Goal: Navigation & Orientation: Find specific page/section

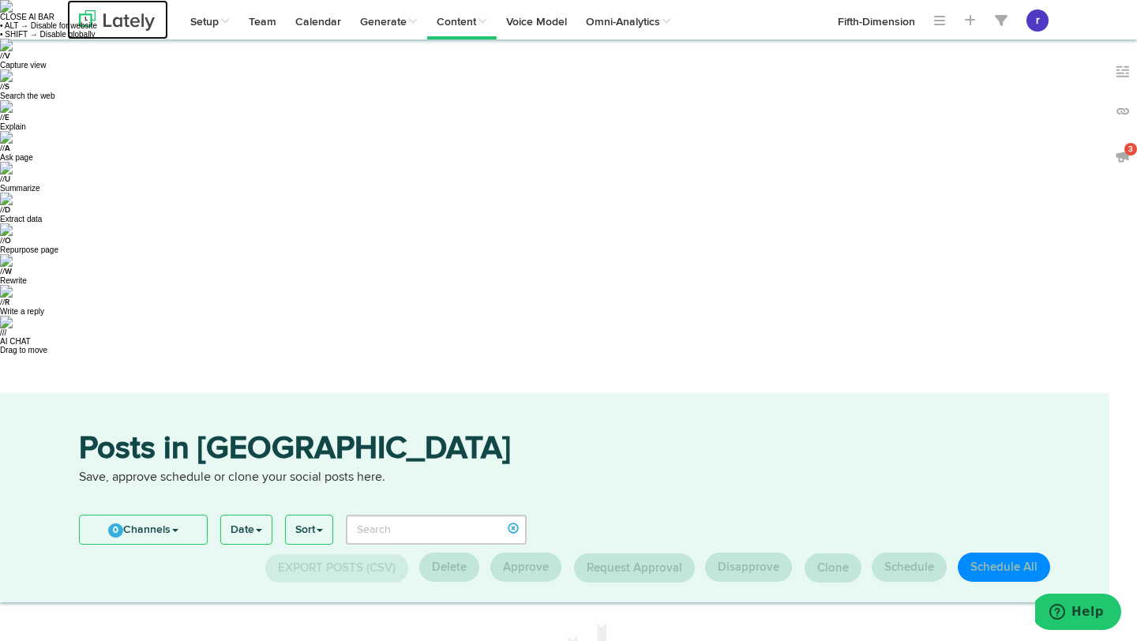
click at [115, 17] on img at bounding box center [117, 20] width 76 height 21
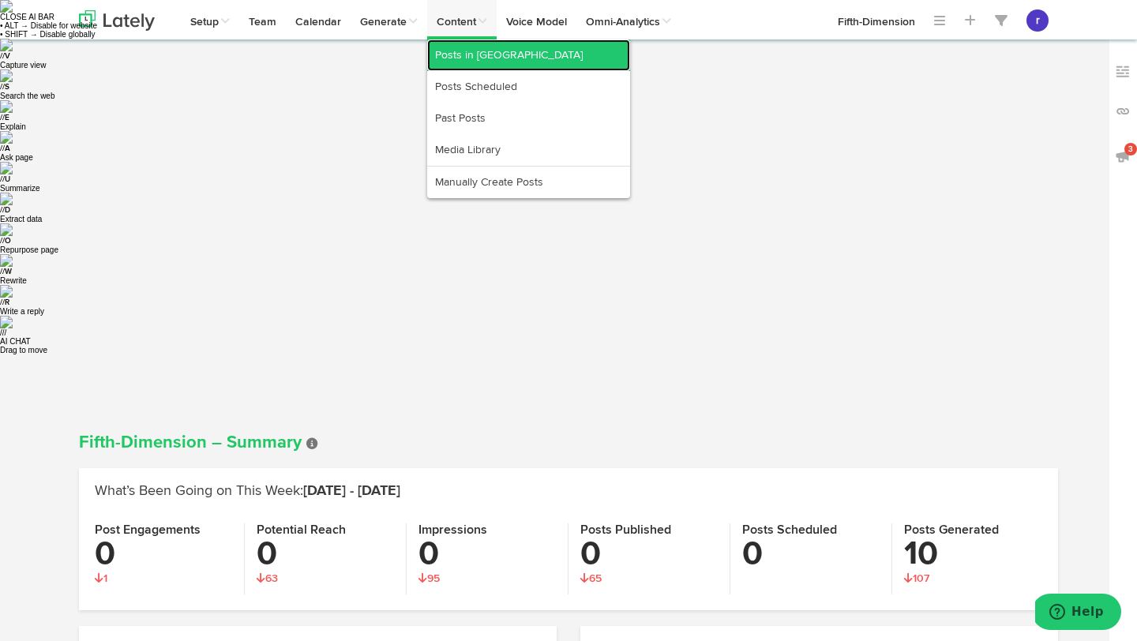
click at [457, 51] on link "Posts in [GEOGRAPHIC_DATA]" at bounding box center [528, 55] width 203 height 32
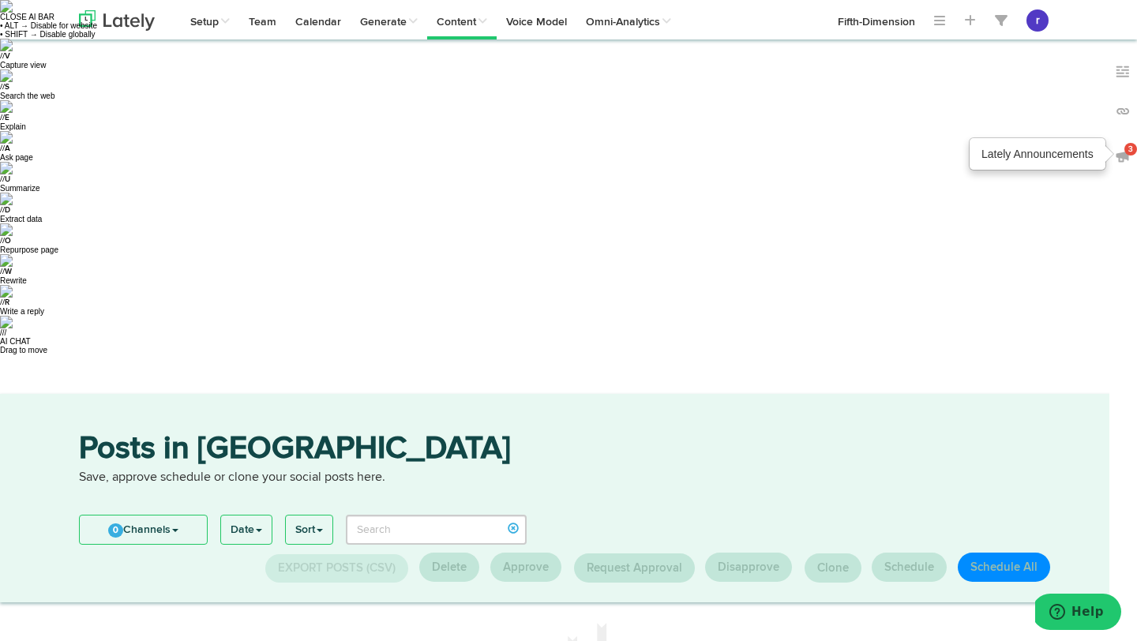
click at [1120, 156] on img at bounding box center [1123, 156] width 16 height 16
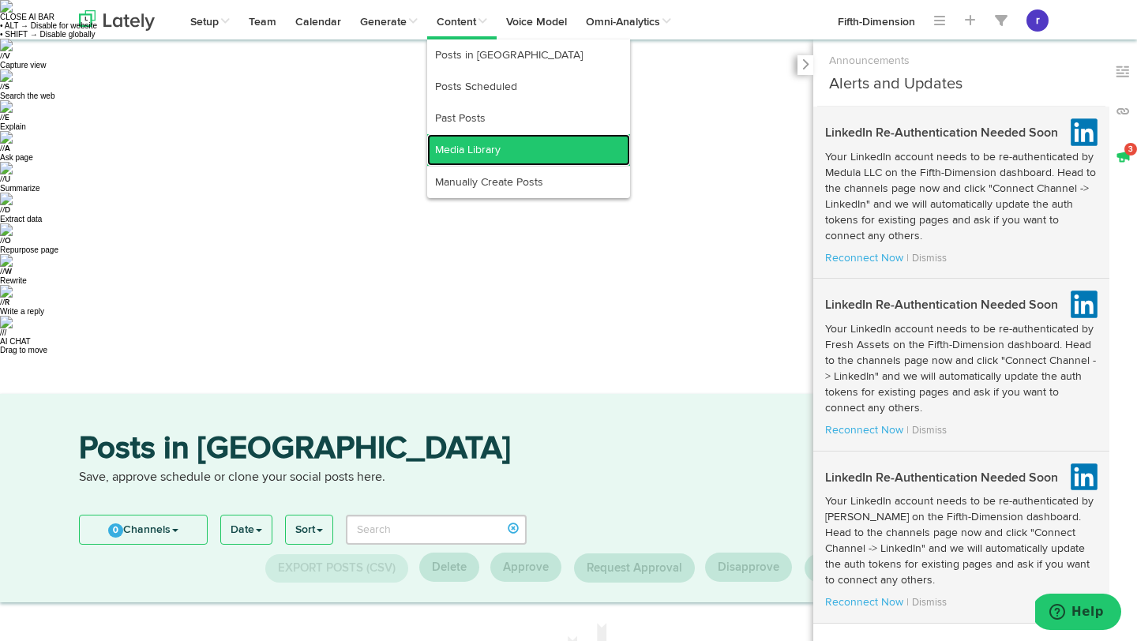
click at [463, 146] on link "Media Library" at bounding box center [528, 150] width 203 height 32
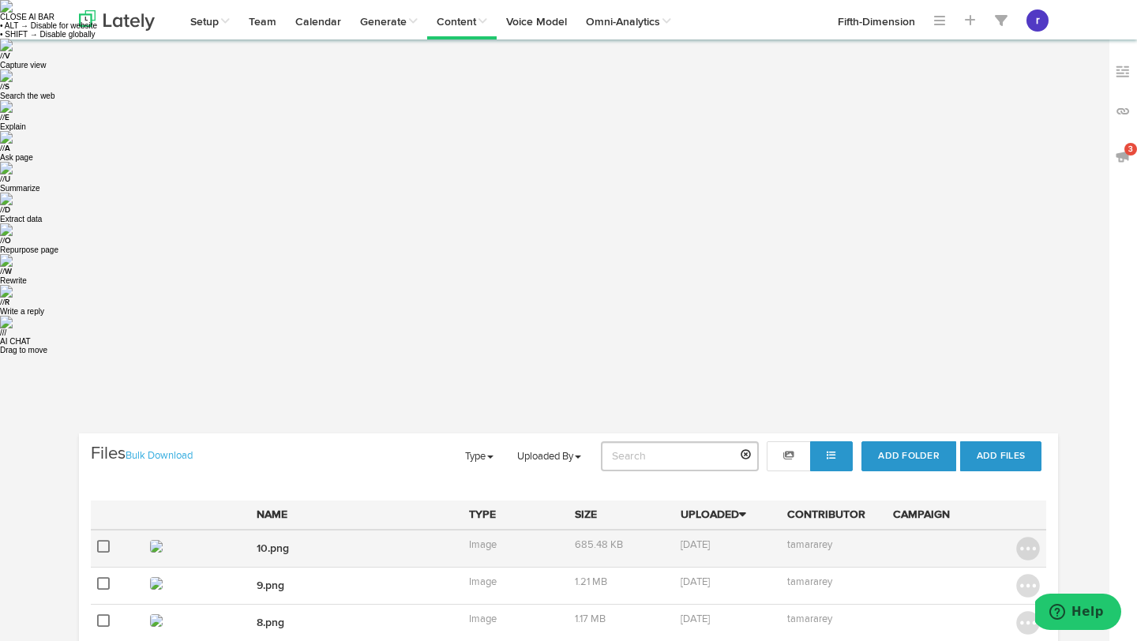
click at [155, 540] on img at bounding box center [156, 546] width 13 height 13
click at [264, 543] on link "10.png" at bounding box center [273, 548] width 32 height 11
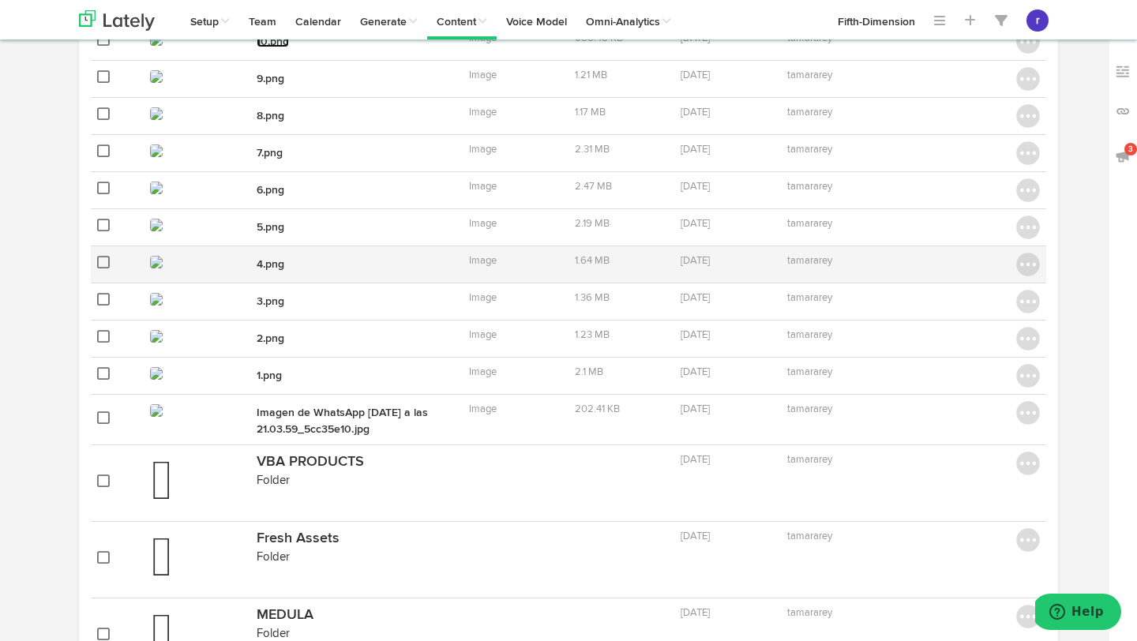
scroll to position [514, 0]
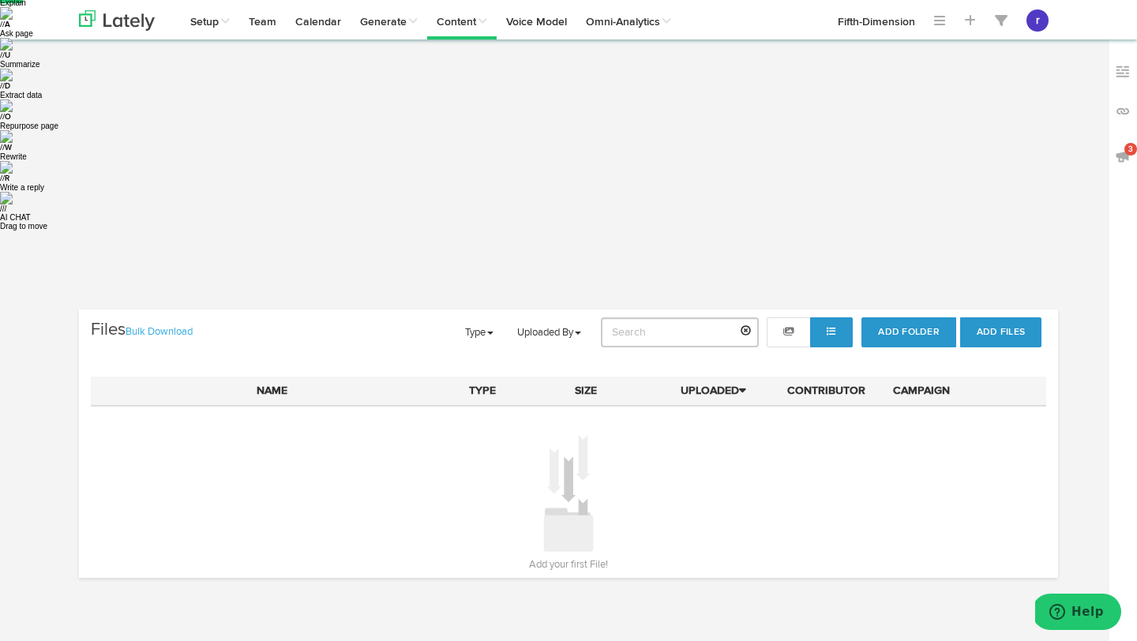
scroll to position [0, 0]
